Goal: Navigation & Orientation: Find specific page/section

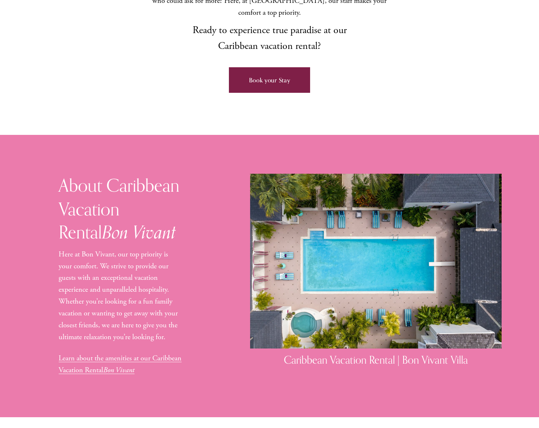
scroll to position [615, 0]
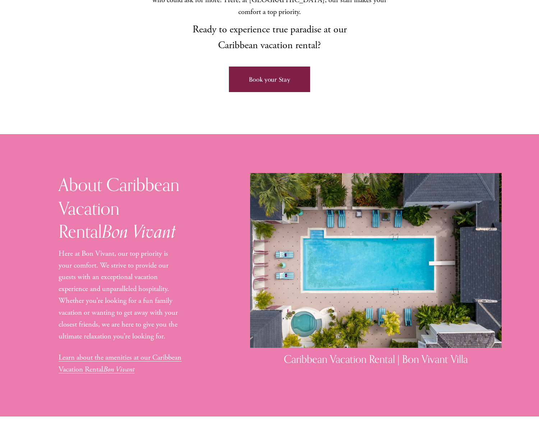
click at [276, 66] on link "Book your Stay" at bounding box center [269, 79] width 81 height 26
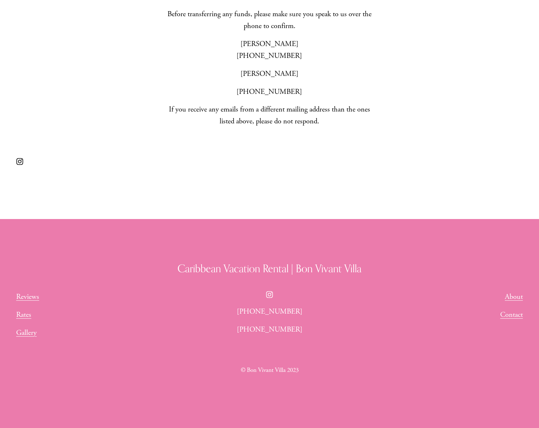
scroll to position [367, 0]
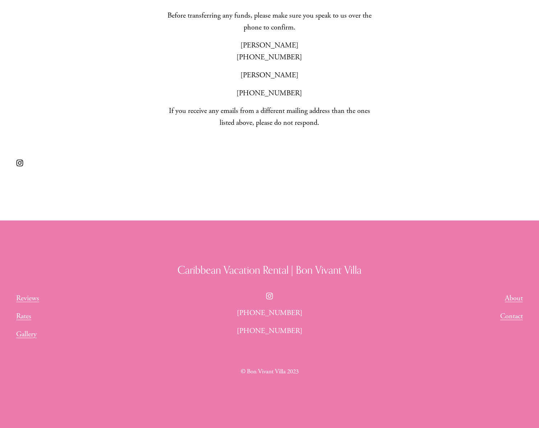
click at [516, 301] on link "About" at bounding box center [514, 298] width 18 height 12
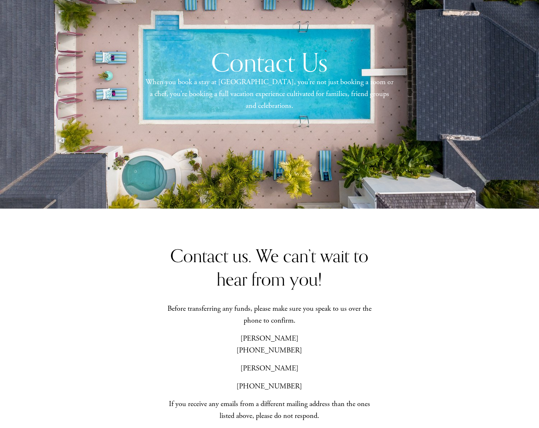
scroll to position [0, 0]
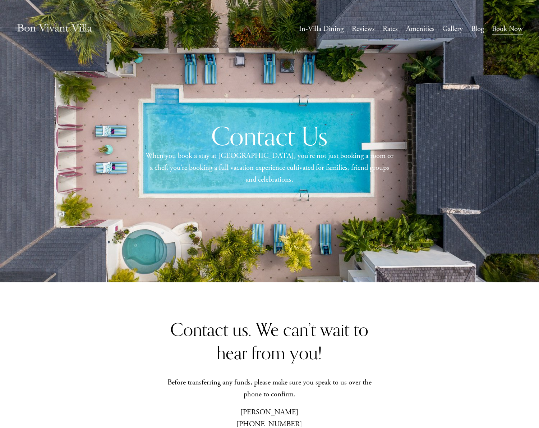
click at [46, 25] on img at bounding box center [54, 29] width 77 height 26
